Goal: Information Seeking & Learning: Learn about a topic

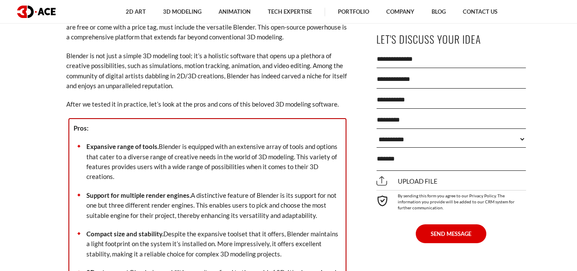
scroll to position [1027, 0]
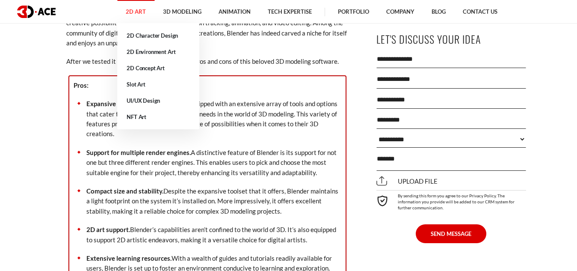
click at [144, 11] on link "2D Art" at bounding box center [135, 12] width 37 height 24
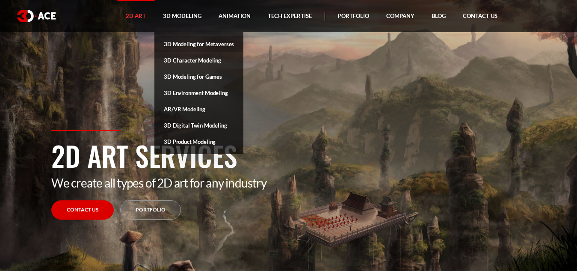
click at [186, 40] on link "3D Modeling for Metaverses" at bounding box center [198, 44] width 89 height 16
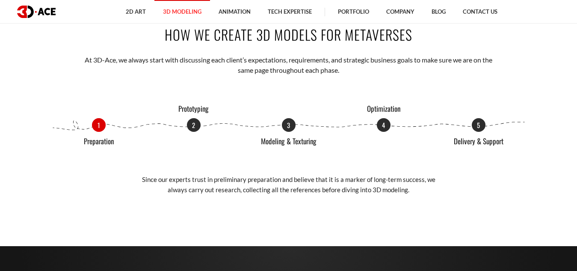
scroll to position [899, 0]
